Goal: Task Accomplishment & Management: Complete application form

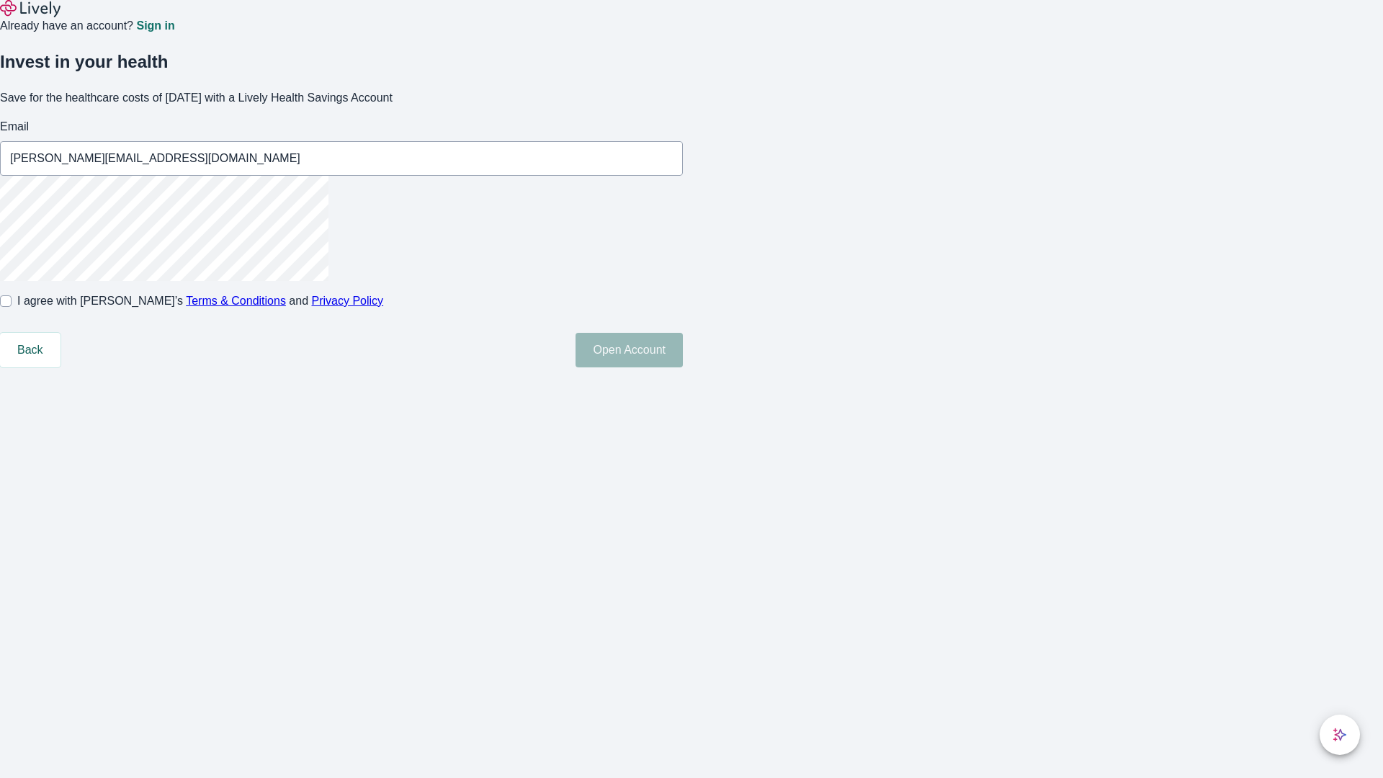
click at [12, 307] on input "I agree with Lively’s Terms & Conditions and Privacy Policy" at bounding box center [6, 301] width 12 height 12
checkbox input "true"
click at [683, 367] on button "Open Account" at bounding box center [628, 350] width 107 height 35
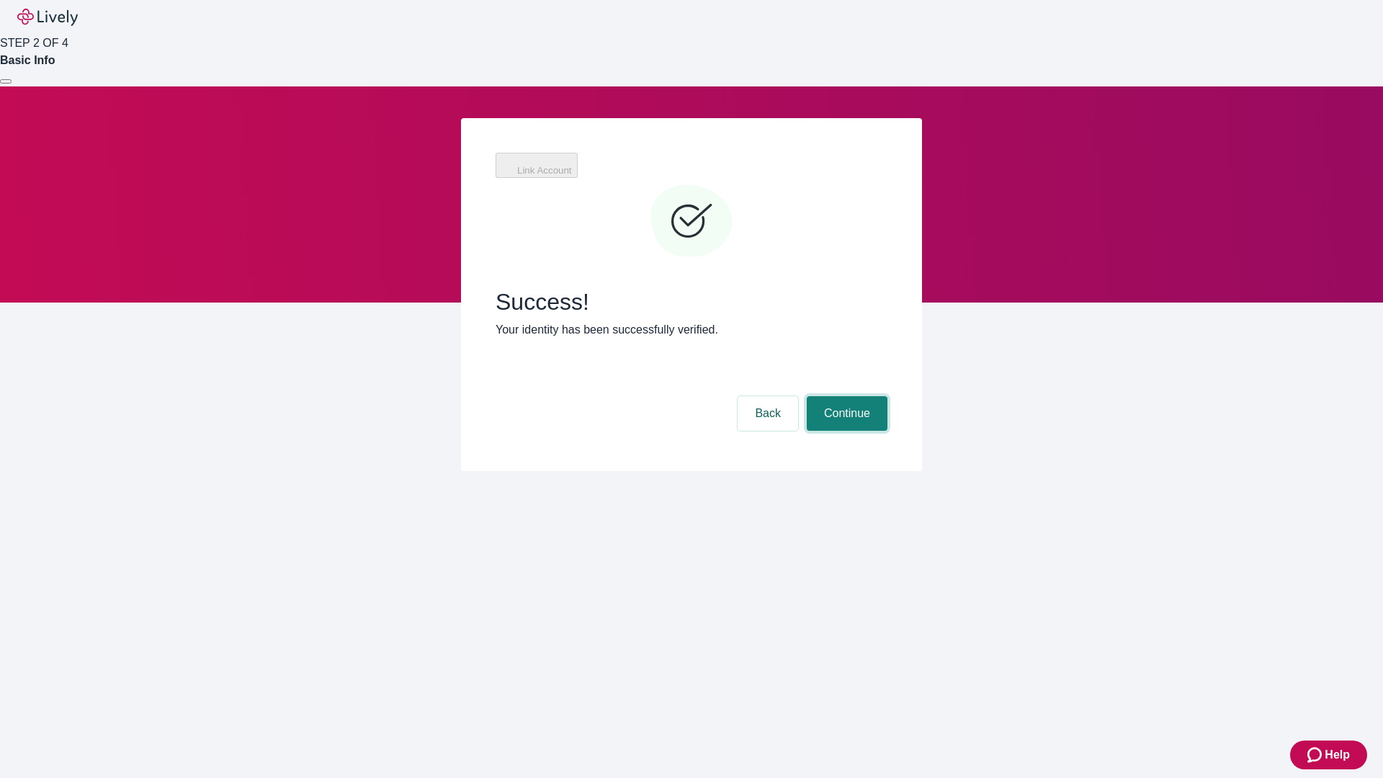
click at [845, 396] on button "Continue" at bounding box center [847, 413] width 81 height 35
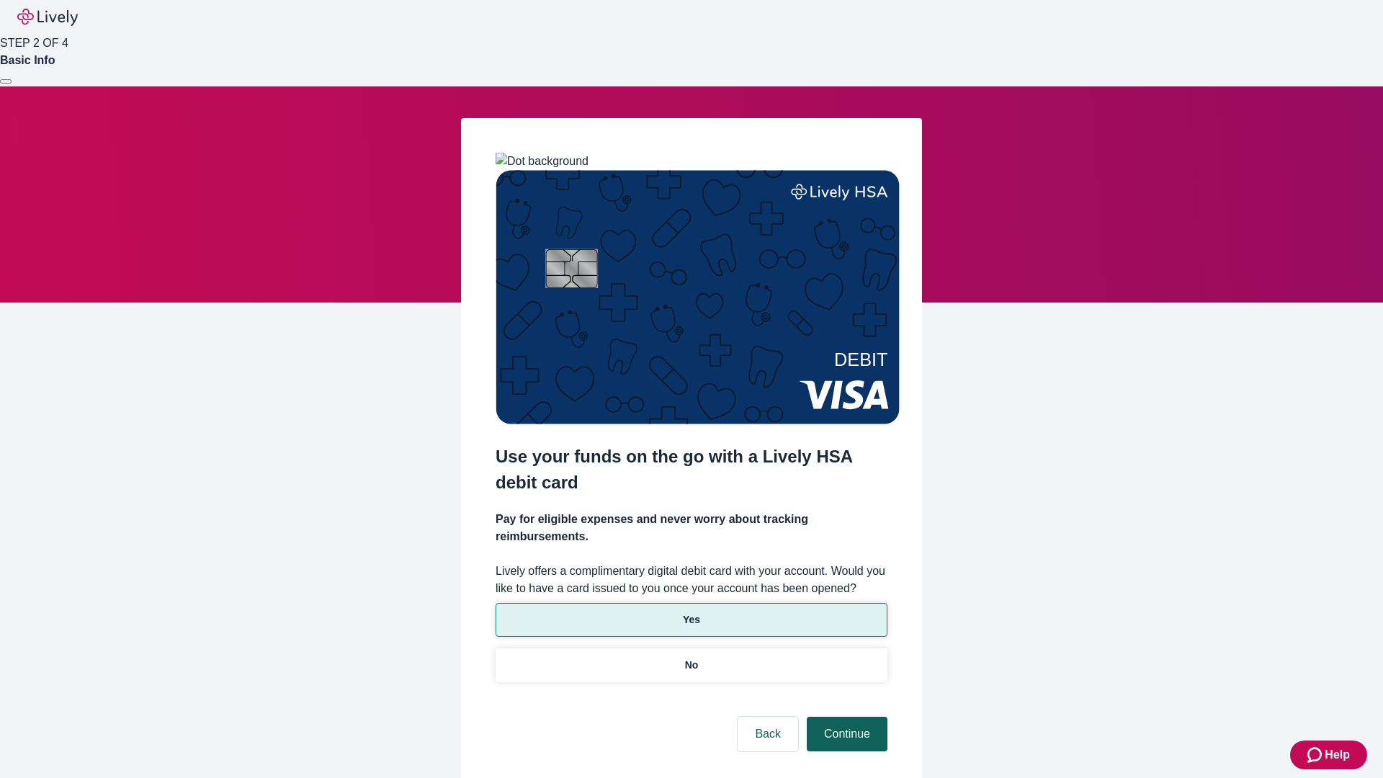
click at [691, 658] on p "No" at bounding box center [692, 665] width 14 height 15
click at [845, 717] on button "Continue" at bounding box center [847, 734] width 81 height 35
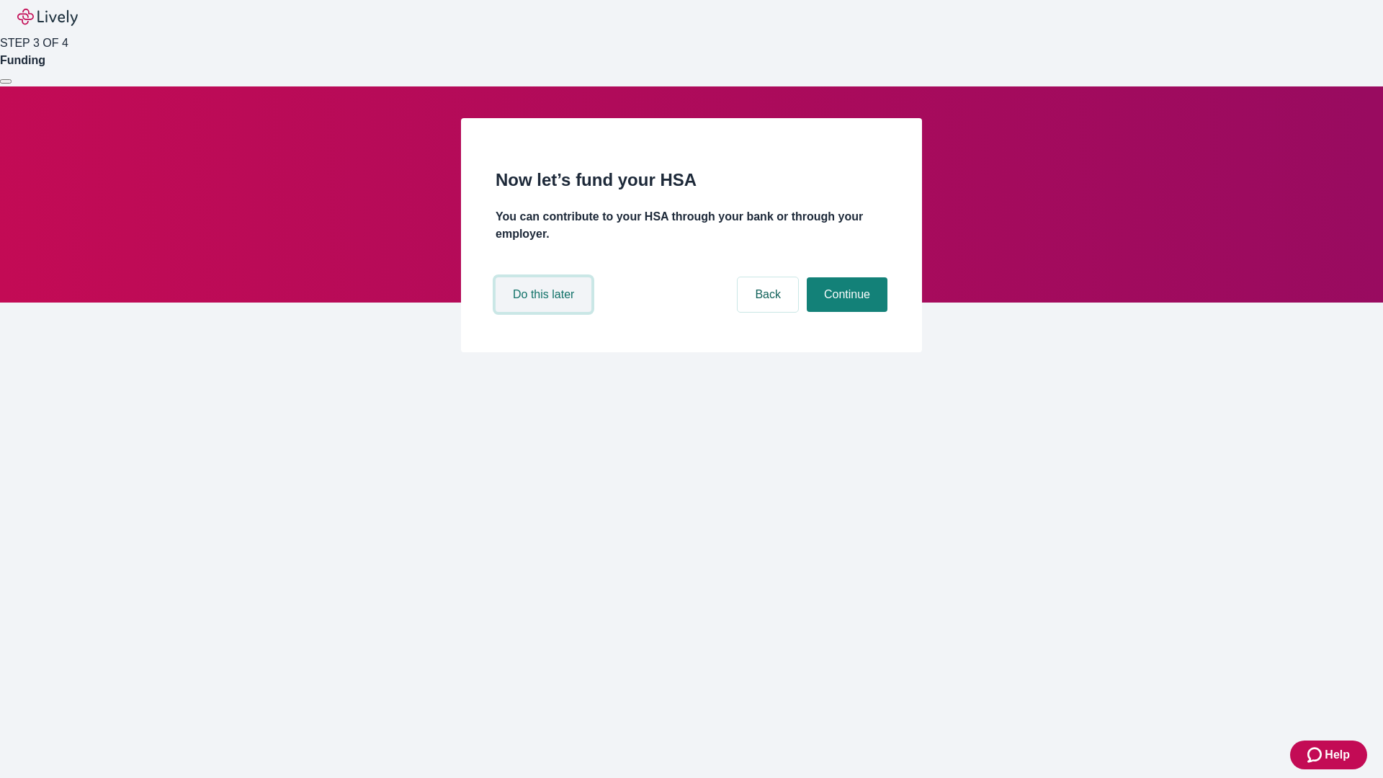
click at [545, 312] on button "Do this later" at bounding box center [543, 294] width 96 height 35
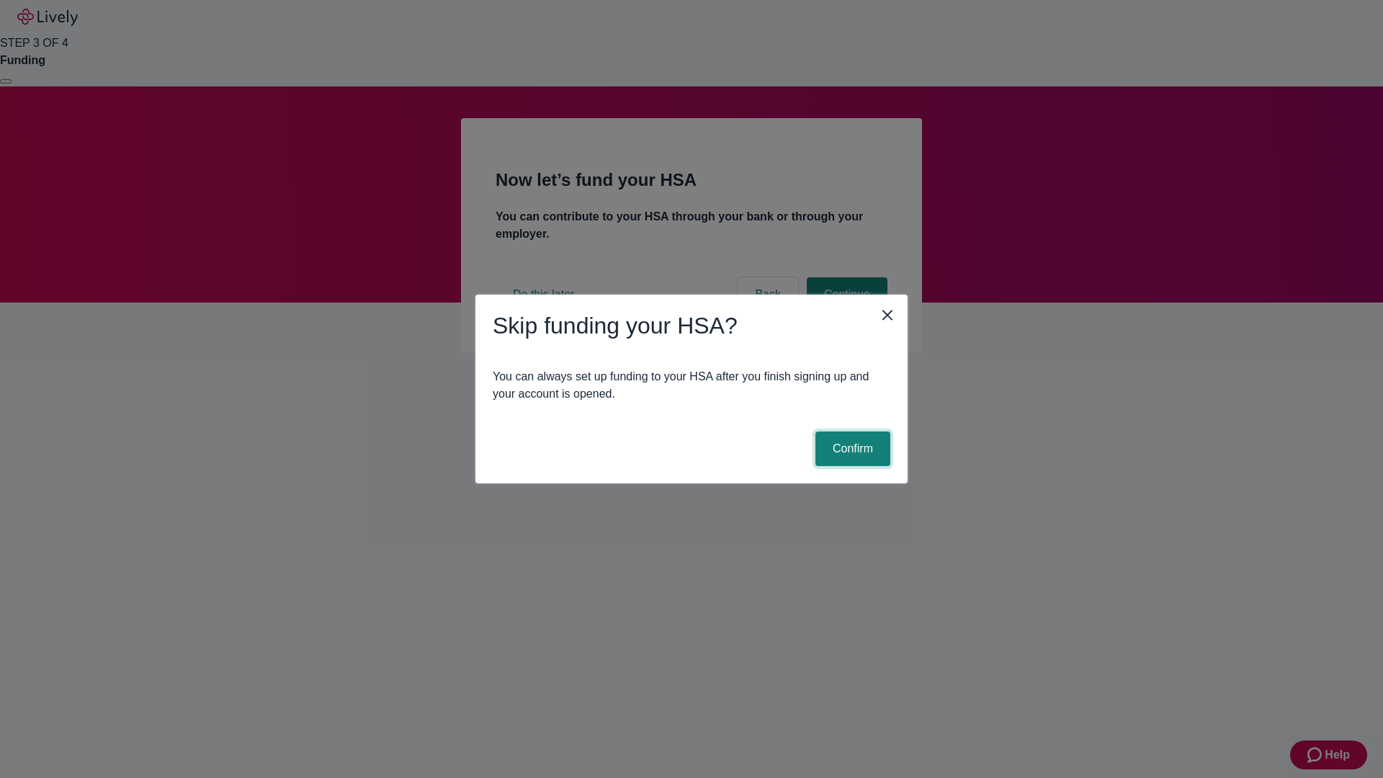
click at [851, 449] on button "Confirm" at bounding box center [852, 448] width 75 height 35
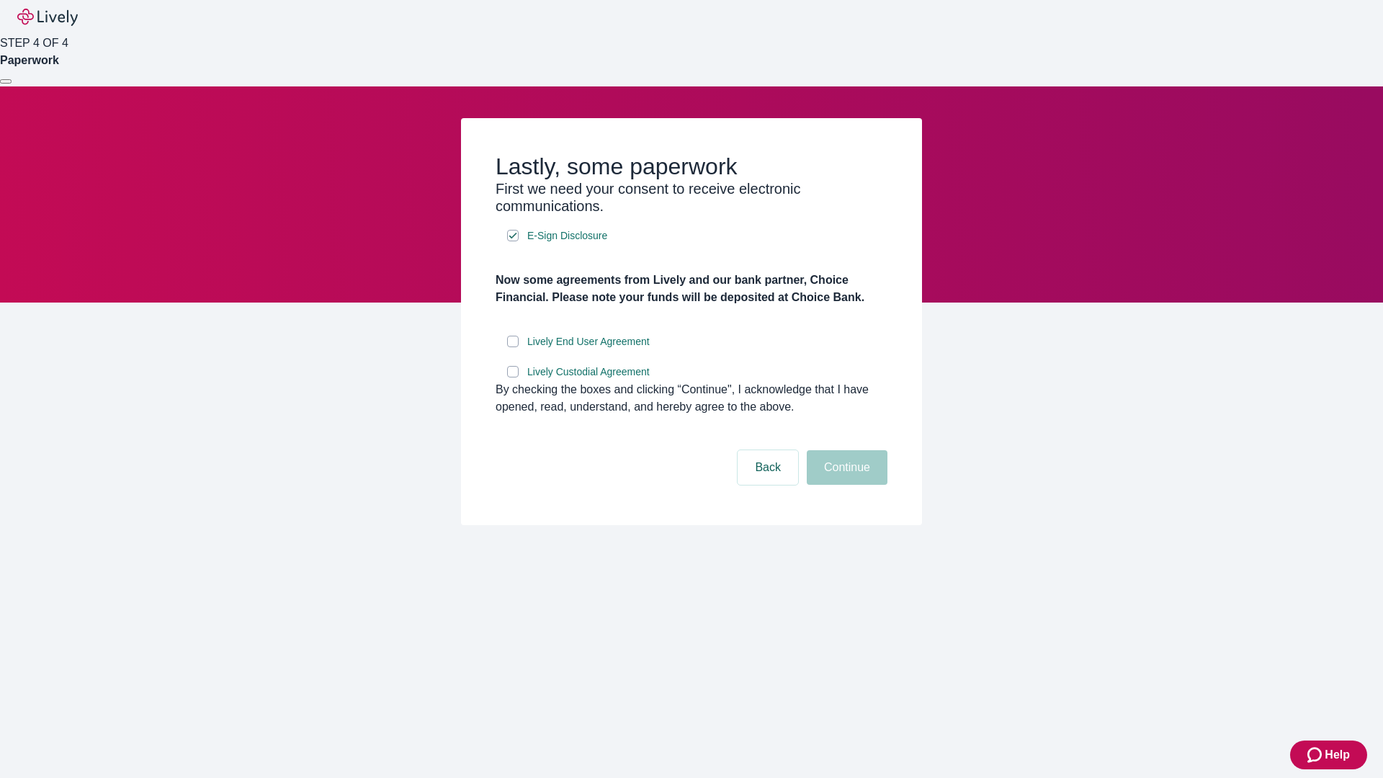
click at [513, 347] on input "Lively End User Agreement" at bounding box center [513, 342] width 12 height 12
checkbox input "true"
click at [513, 377] on input "Lively Custodial Agreement" at bounding box center [513, 372] width 12 height 12
checkbox input "true"
click at [845, 485] on button "Continue" at bounding box center [847, 467] width 81 height 35
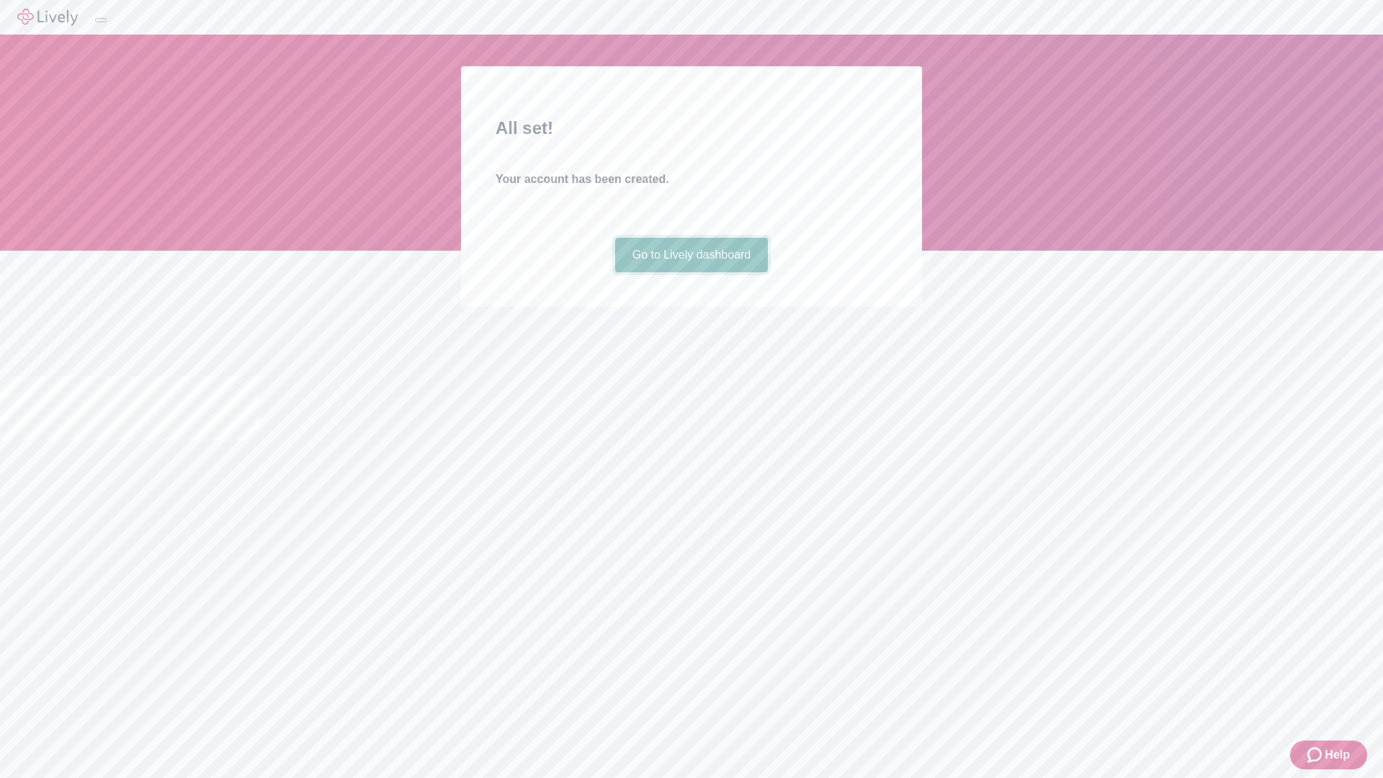
click at [691, 272] on link "Go to Lively dashboard" at bounding box center [691, 255] width 153 height 35
